Goal: Information Seeking & Learning: Learn about a topic

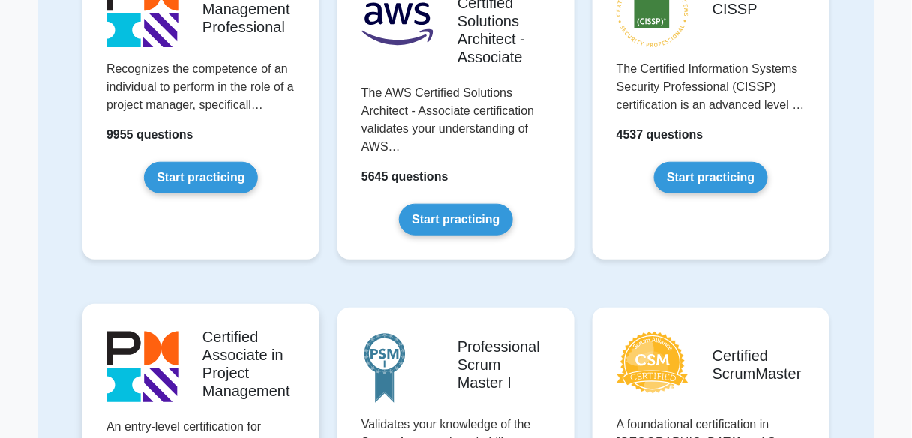
scroll to position [196, 0]
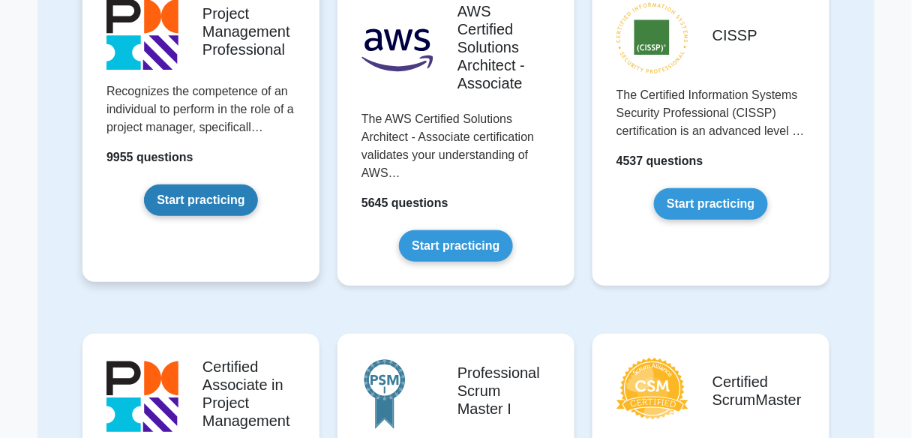
click at [229, 209] on link "Start practicing" at bounding box center [200, 199] width 113 height 31
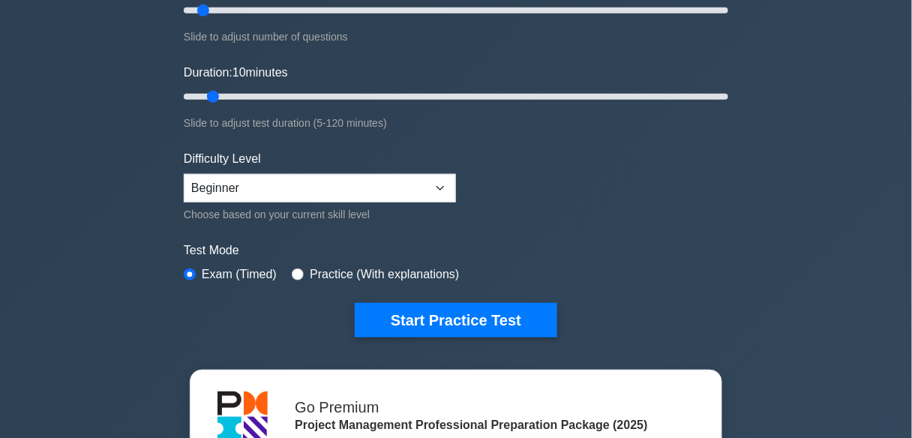
scroll to position [228, 0]
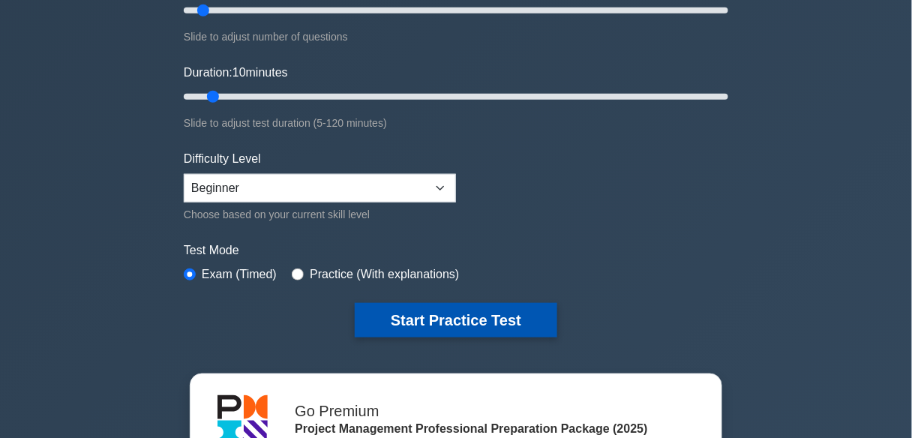
click at [458, 321] on button "Start Practice Test" at bounding box center [456, 320] width 202 height 34
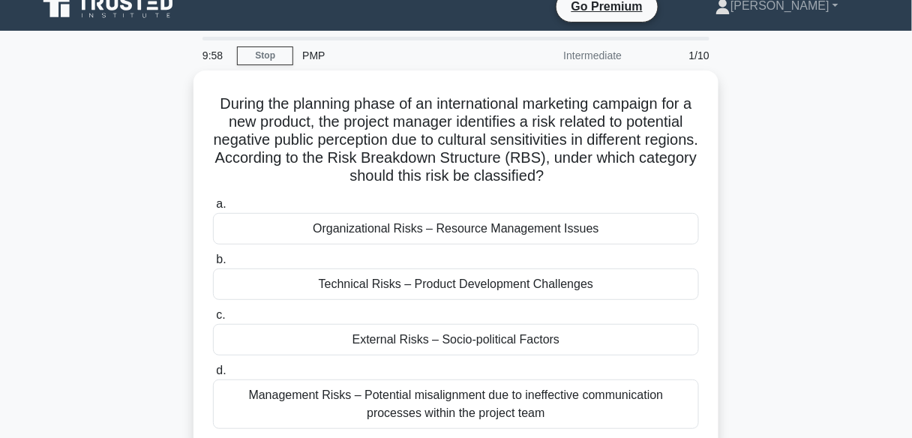
scroll to position [18, 0]
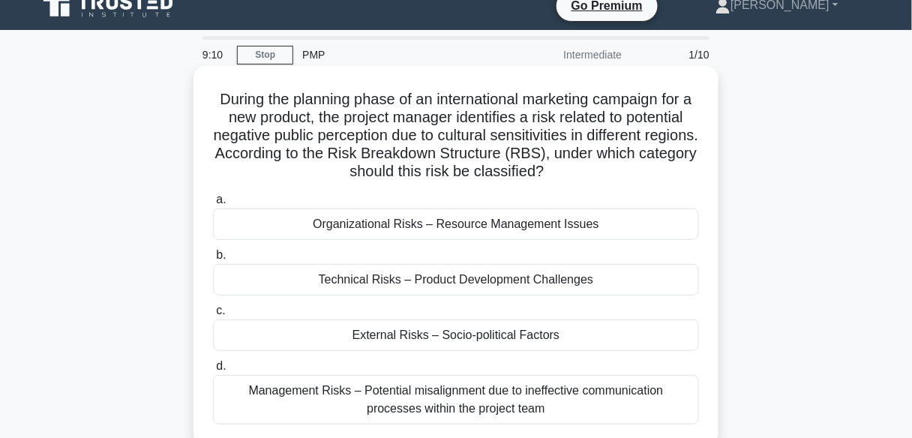
click at [420, 273] on div "Technical Risks – Product Development Challenges" at bounding box center [456, 279] width 486 height 31
click at [213, 260] on input "b. Technical Risks – Product Development Challenges" at bounding box center [213, 255] width 0 height 10
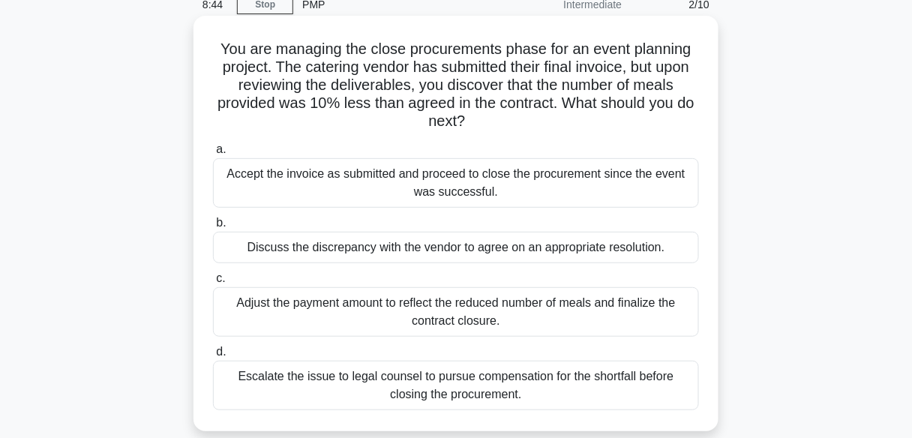
scroll to position [69, 0]
click at [450, 315] on div "Adjust the payment amount to reflect the reduced number of meals and finalize t…" at bounding box center [456, 310] width 486 height 49
click at [213, 283] on input "c. Adjust the payment amount to reflect the reduced number of meals and finaliz…" at bounding box center [213, 278] width 0 height 10
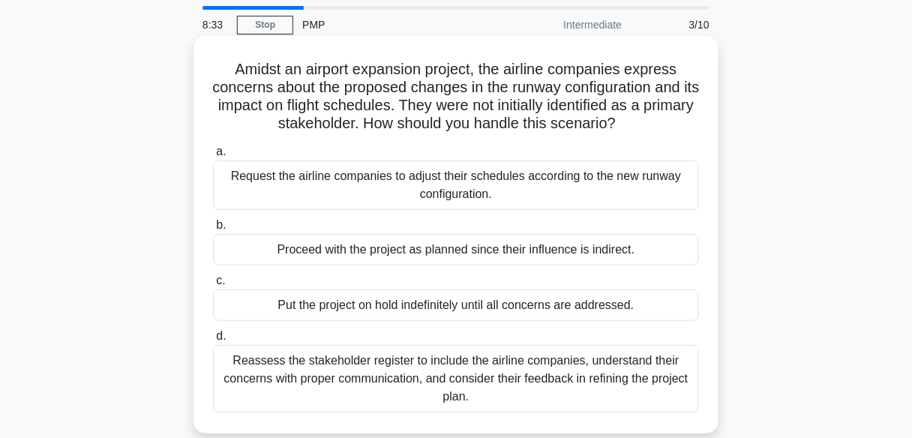
scroll to position [52, 0]
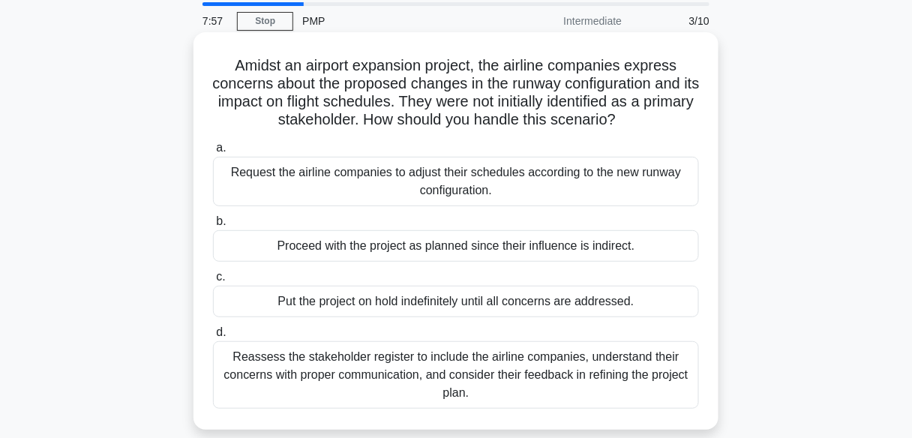
click at [445, 102] on h5 "Amidst an airport expansion project, the airline companies express concerns abo…" at bounding box center [455, 92] width 489 height 73
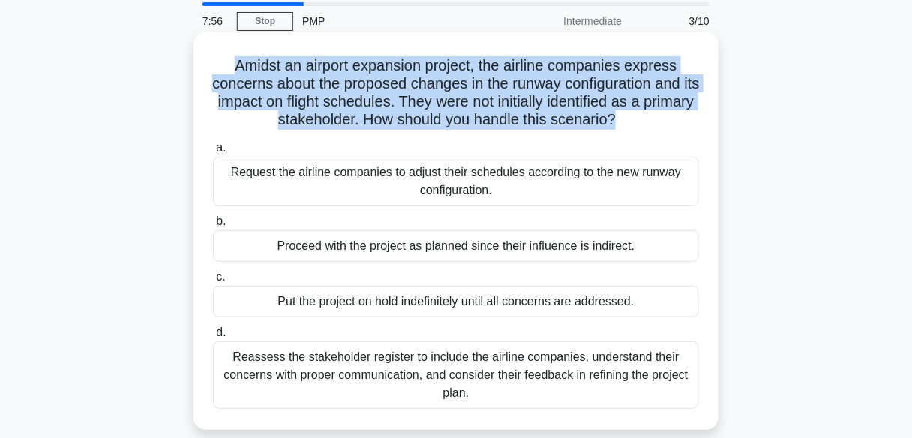
click at [445, 102] on h5 "Amidst an airport expansion project, the airline companies express concerns abo…" at bounding box center [455, 92] width 489 height 73
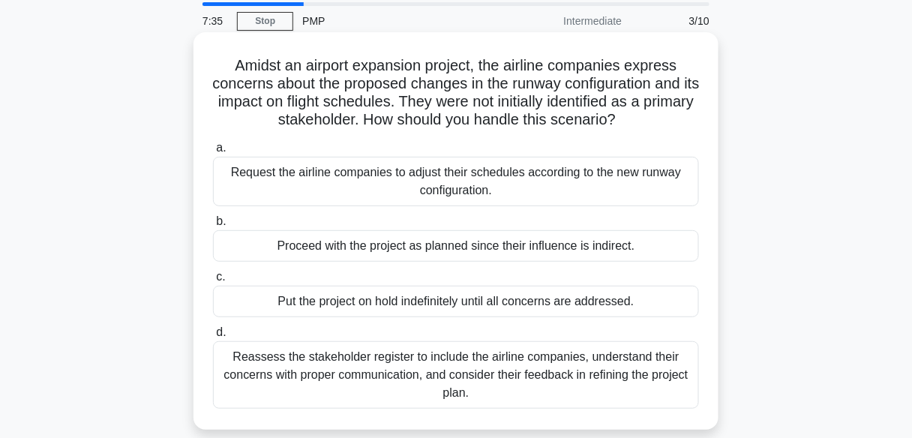
click at [424, 134] on div "Amidst an airport expansion project, the airline companies express concerns abo…" at bounding box center [455, 230] width 513 height 385
click at [429, 357] on div "Reassess the stakeholder register to include the airline companies, understand …" at bounding box center [456, 374] width 486 height 67
click at [213, 337] on input "d. Reassess the stakeholder register to include the airline companies, understa…" at bounding box center [213, 333] width 0 height 10
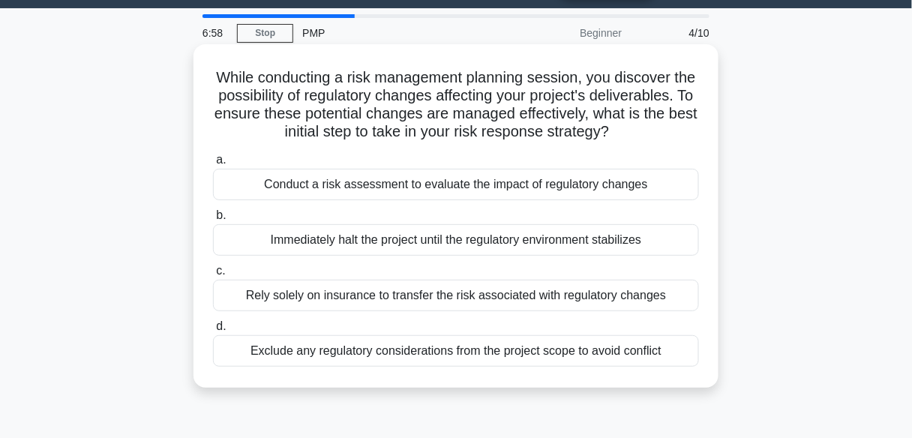
scroll to position [41, 0]
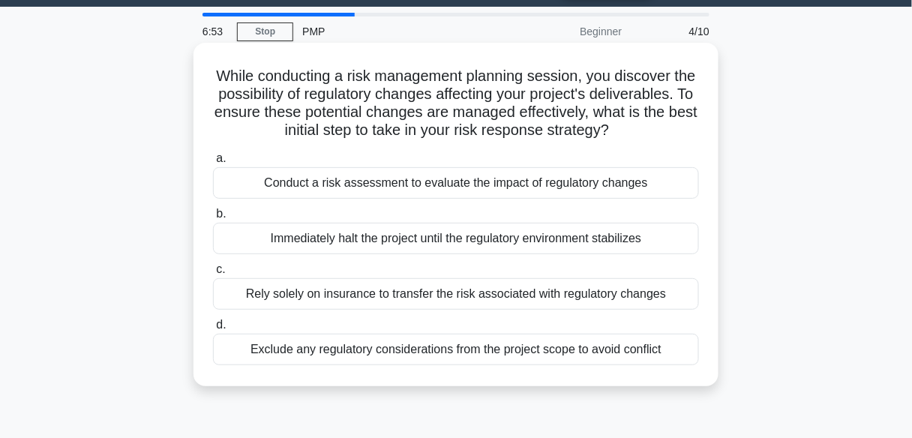
click at [473, 199] on div "Conduct a risk assessment to evaluate the impact of regulatory changes" at bounding box center [456, 182] width 486 height 31
click at [213, 163] on input "a. Conduct a risk assessment to evaluate the impact of regulatory changes" at bounding box center [213, 159] width 0 height 10
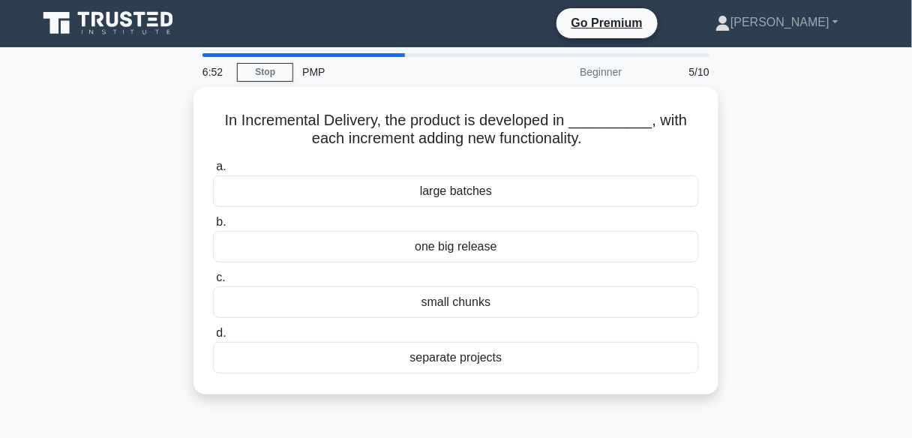
scroll to position [0, 0]
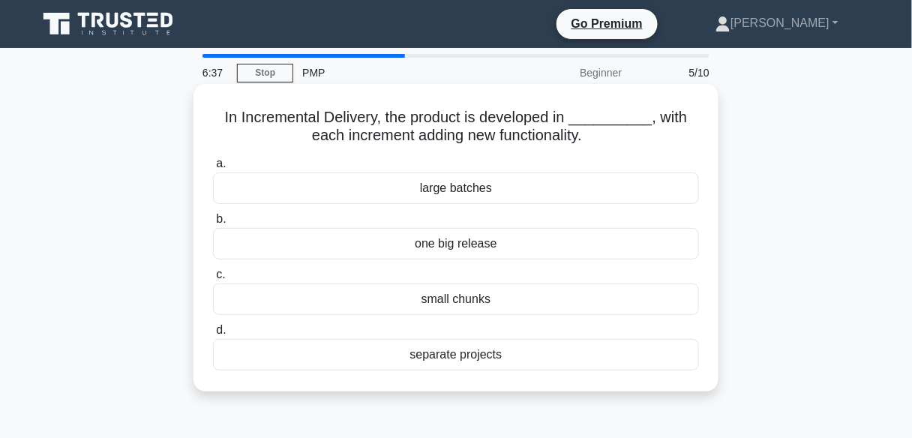
click at [445, 301] on div "small chunks" at bounding box center [456, 298] width 486 height 31
click at [213, 280] on input "c. small chunks" at bounding box center [213, 275] width 0 height 10
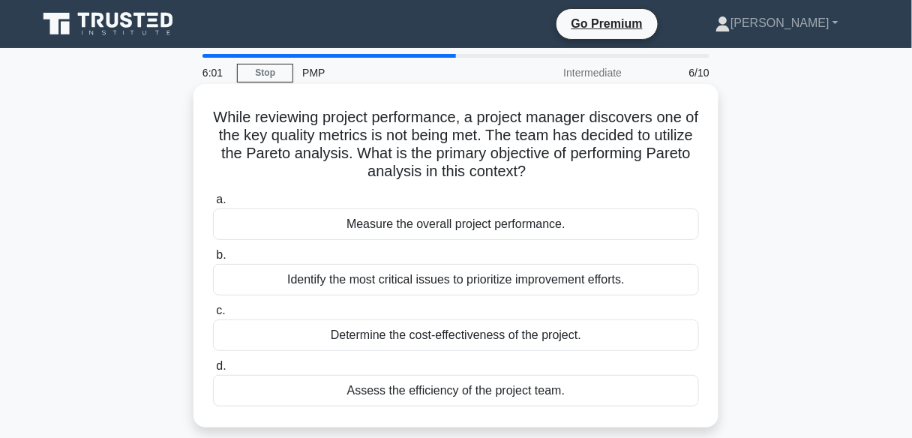
click at [457, 278] on div "Identify the most critical issues to prioritize improvement efforts." at bounding box center [456, 279] width 486 height 31
click at [213, 260] on input "b. Identify the most critical issues to prioritize improvement efforts." at bounding box center [213, 255] width 0 height 10
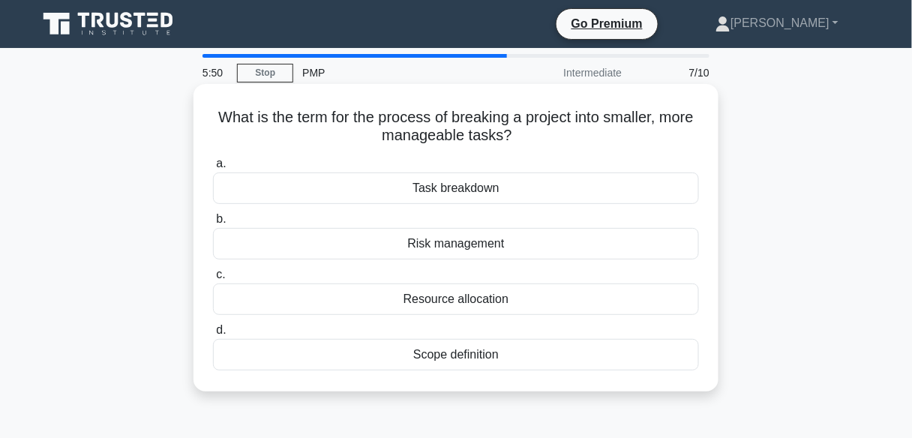
click at [451, 186] on div "Task breakdown" at bounding box center [456, 187] width 486 height 31
click at [213, 169] on input "a. Task breakdown" at bounding box center [213, 164] width 0 height 10
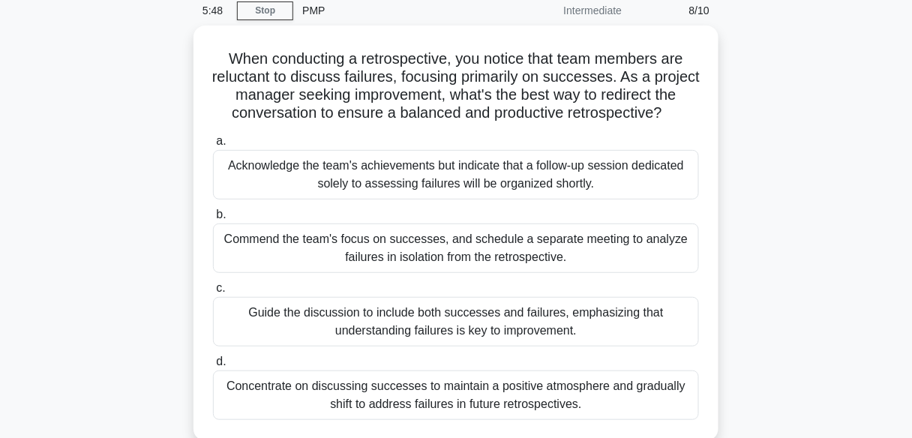
scroll to position [64, 0]
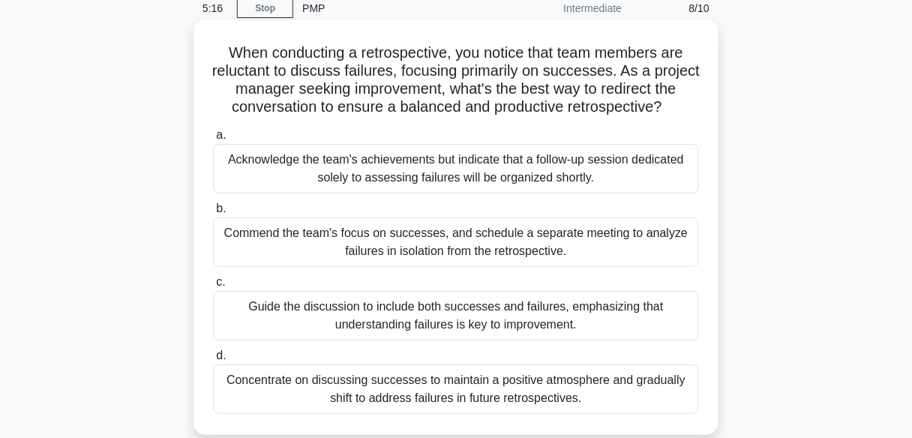
click at [454, 324] on div "Guide the discussion to include both successes and failures, emphasizing that u…" at bounding box center [456, 315] width 486 height 49
click at [213, 287] on input "c. Guide the discussion to include both successes and failures, emphasizing tha…" at bounding box center [213, 282] width 0 height 10
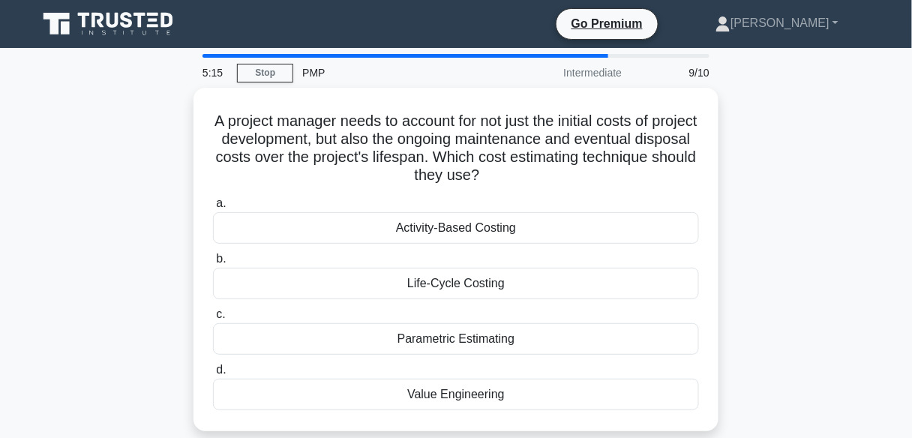
scroll to position [21, 0]
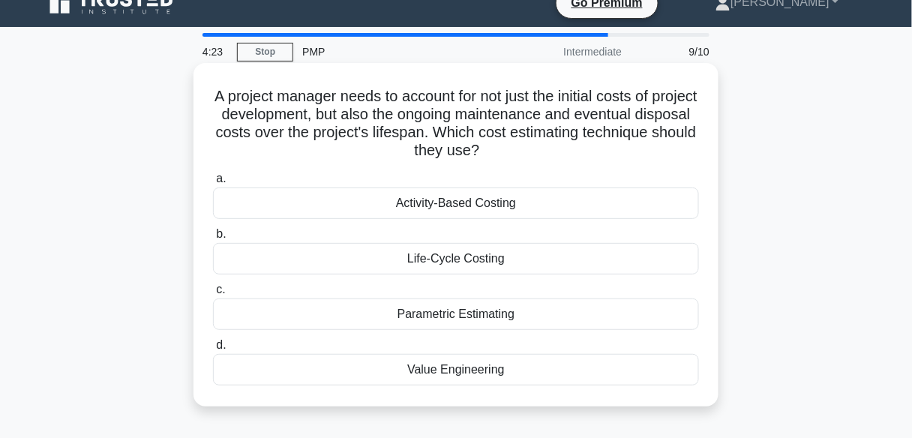
click at [439, 206] on div "Activity-Based Costing" at bounding box center [456, 202] width 486 height 31
click at [213, 184] on input "a. Activity-Based Costing" at bounding box center [213, 179] width 0 height 10
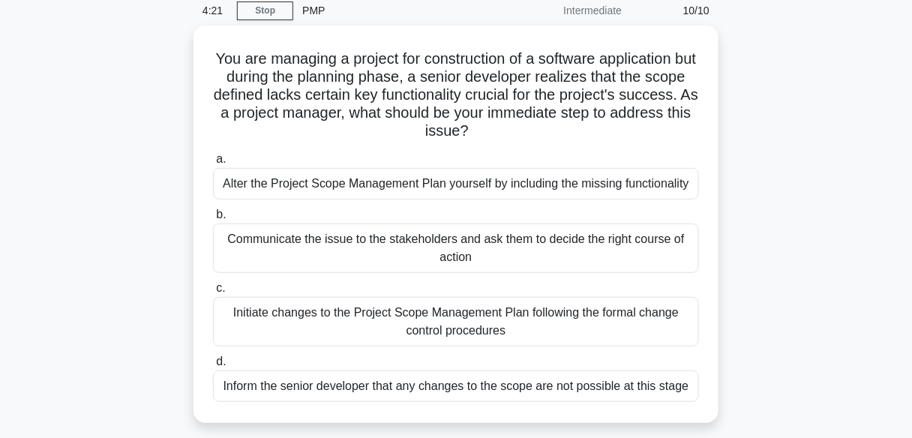
scroll to position [68, 0]
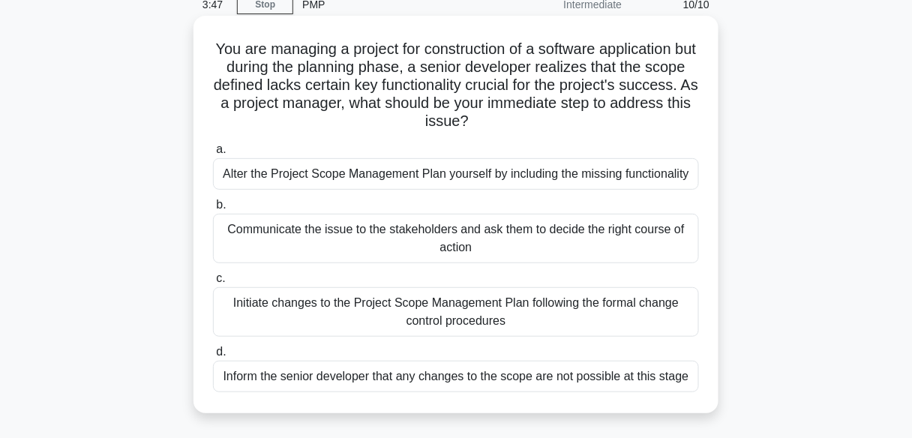
drag, startPoint x: 221, startPoint y: 48, endPoint x: 542, endPoint y: 119, distance: 328.7
click at [542, 119] on h5 "You are managing a project for construction of a software application but durin…" at bounding box center [455, 85] width 489 height 91
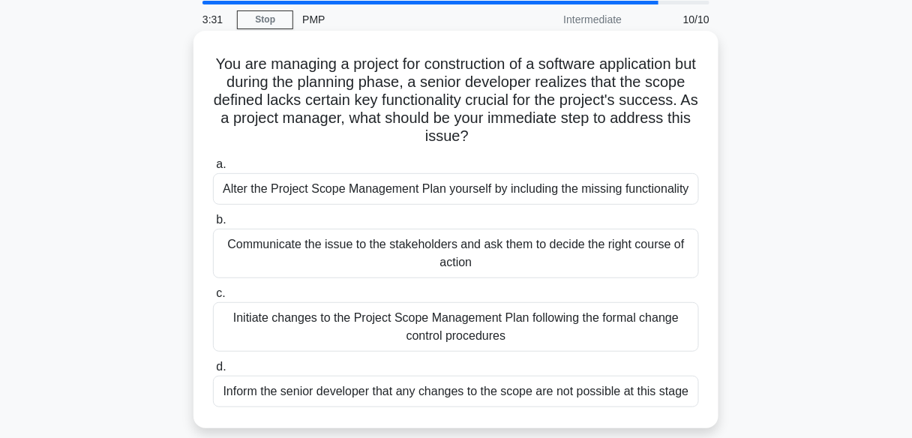
scroll to position [71, 0]
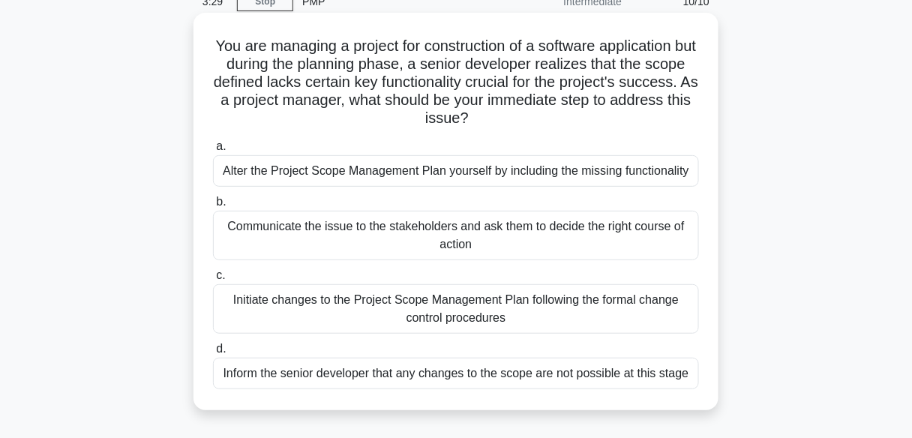
click at [518, 145] on label "a. Alter the Project Scope Management Plan yourself by including the missing fu…" at bounding box center [456, 161] width 486 height 49
click at [213, 145] on input "a. Alter the Project Scope Management Plan yourself by including the missing fu…" at bounding box center [213, 147] width 0 height 10
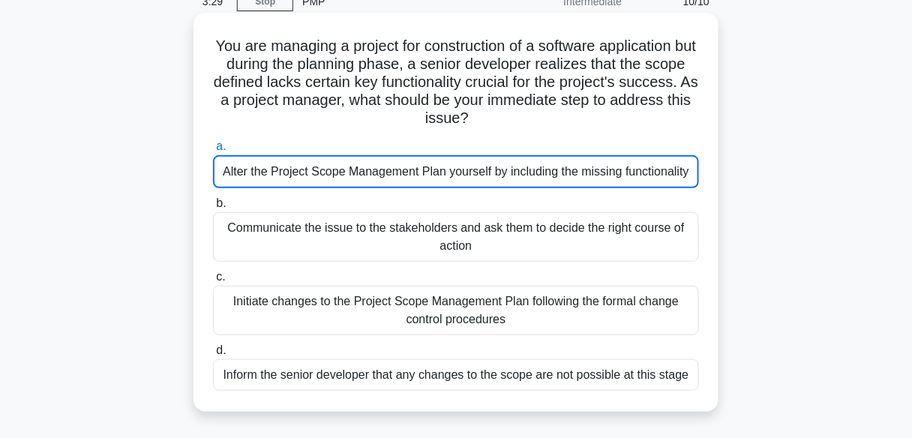
scroll to position [84, 0]
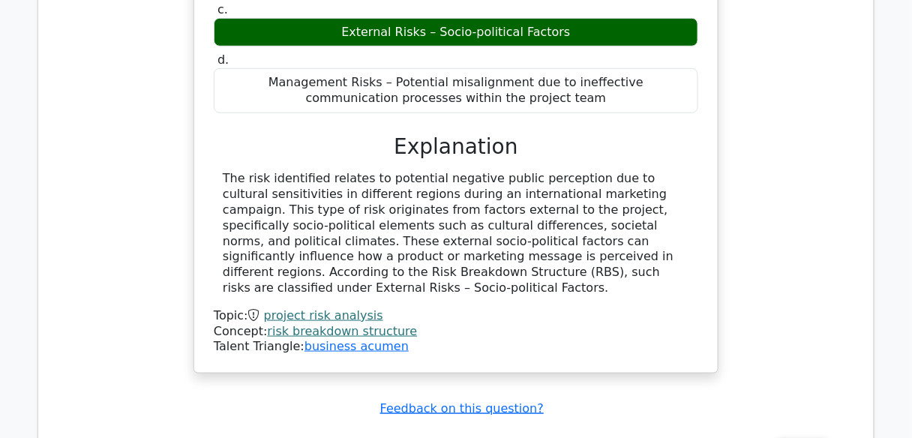
scroll to position [1706, 0]
click at [801, 435] on button "Review" at bounding box center [802, 446] width 51 height 23
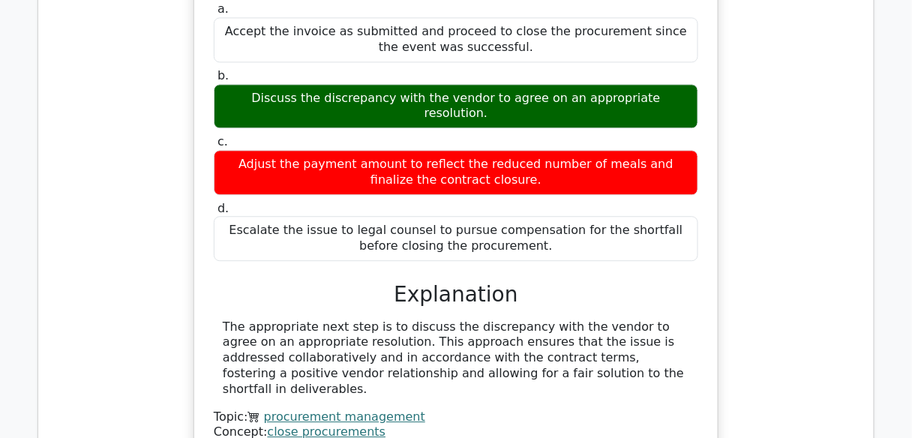
scroll to position [2357, 0]
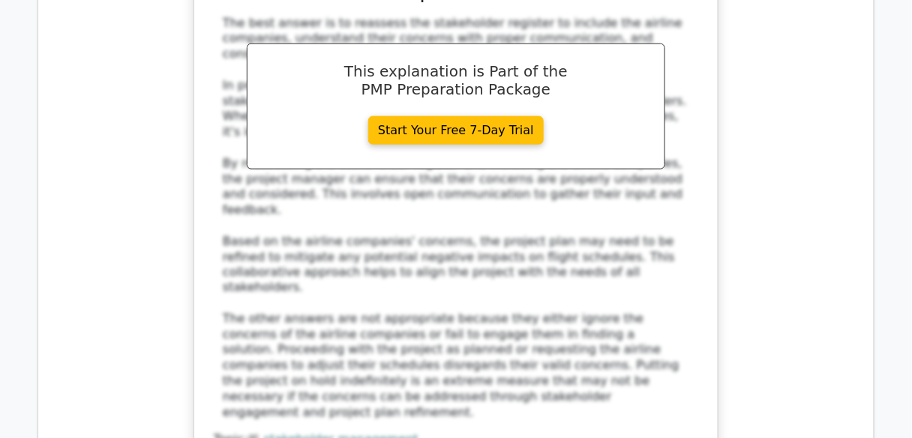
scroll to position [3276, 0]
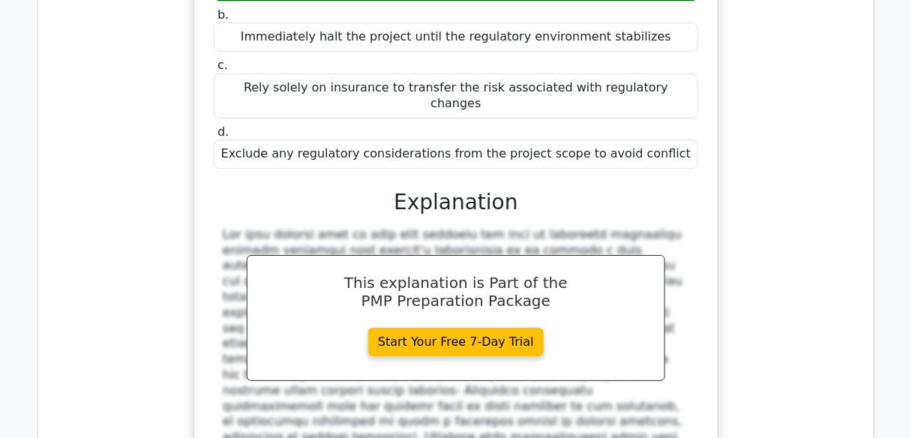
scroll to position [4096, 0]
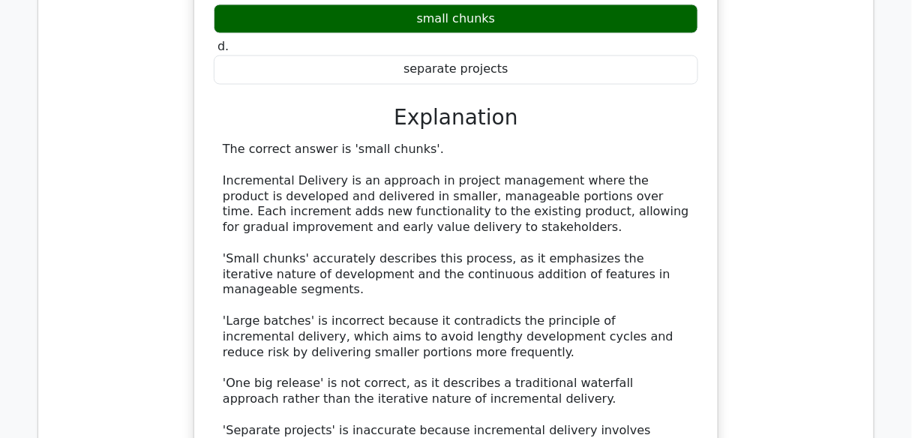
scroll to position [4947, 0]
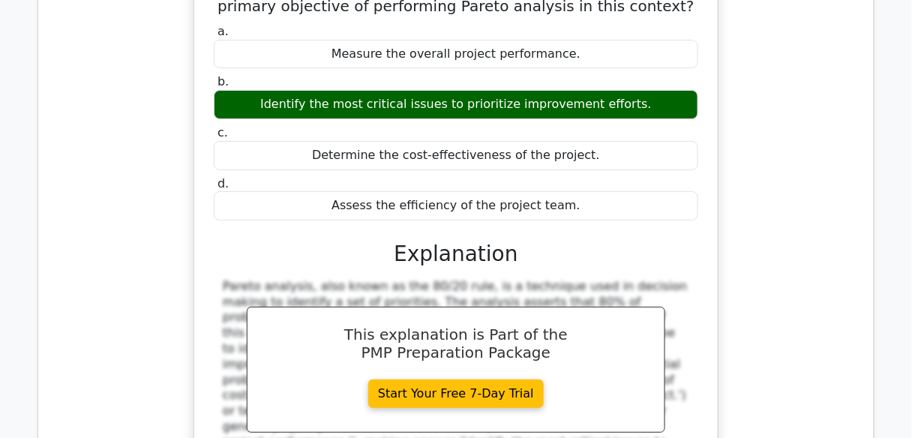
scroll to position [5654, 0]
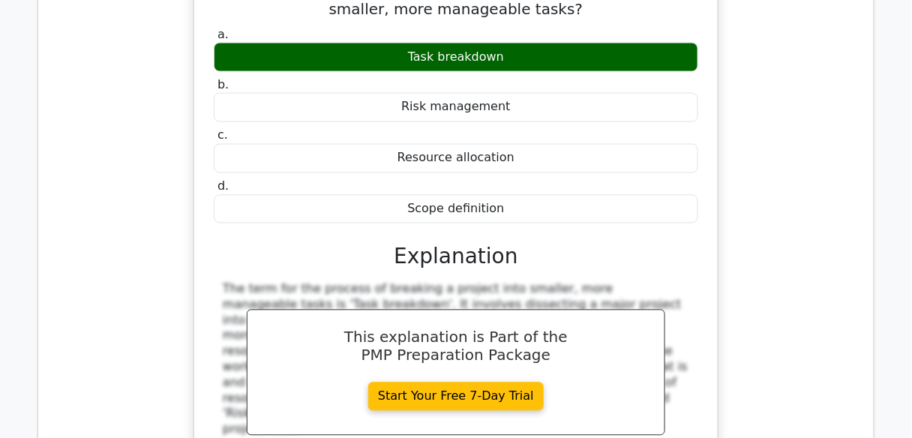
scroll to position [6336, 0]
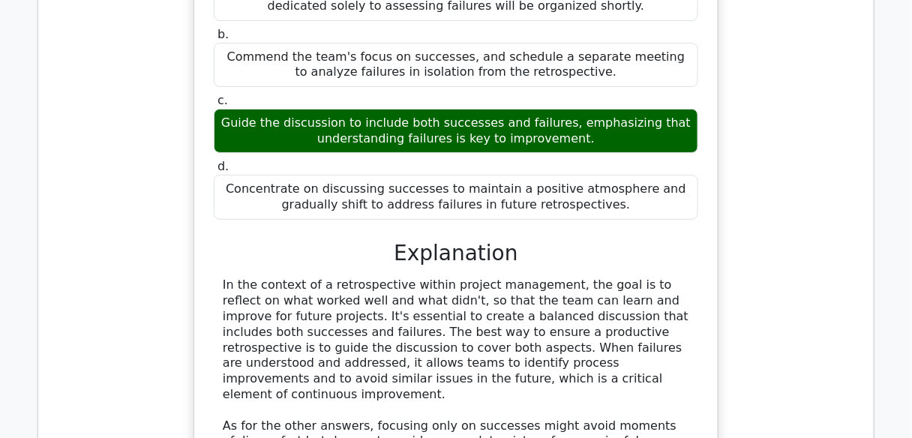
scroll to position [7102, 0]
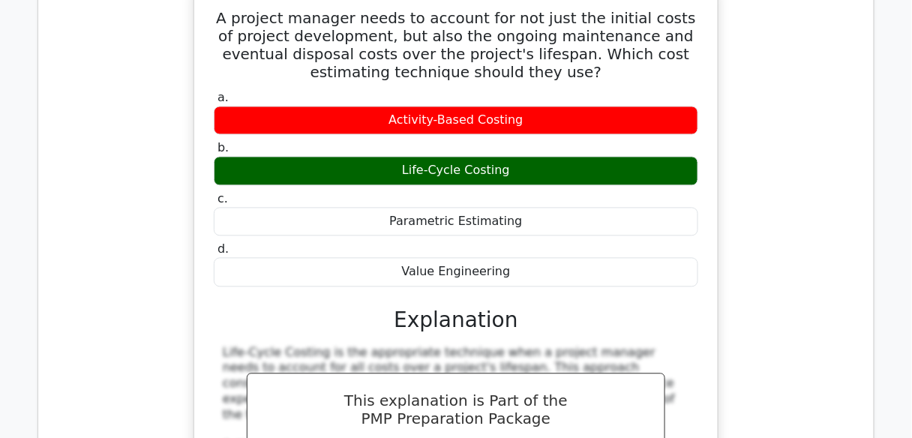
scroll to position [7859, 0]
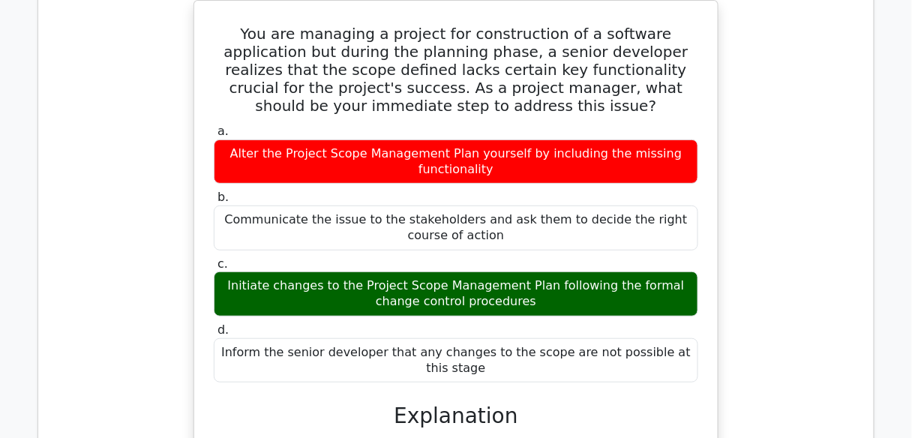
scroll to position [8615, 0]
